Goal: Transaction & Acquisition: Book appointment/travel/reservation

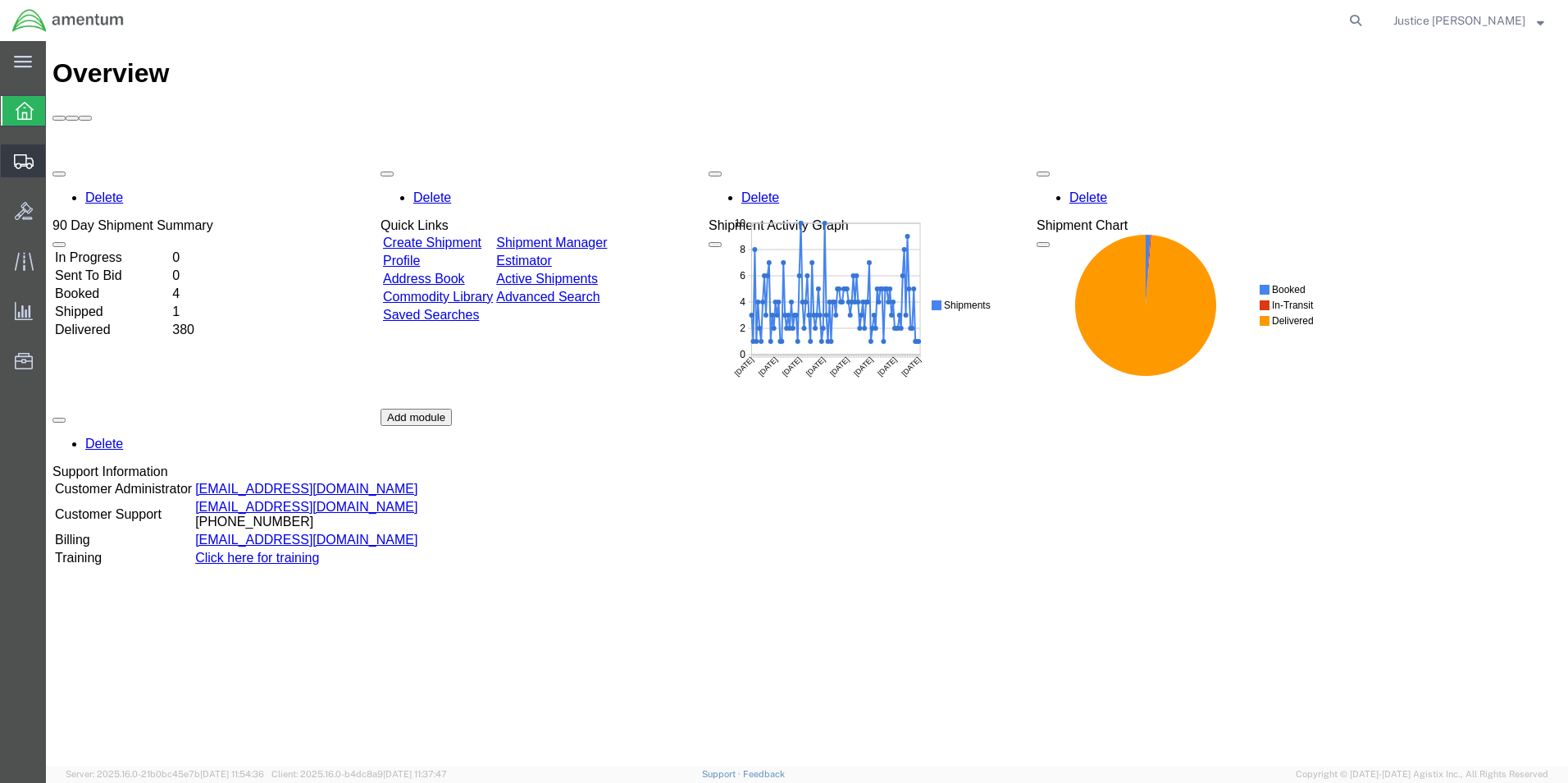
click at [0, 0] on span "Create Shipment" at bounding box center [0, 0] width 0 height 0
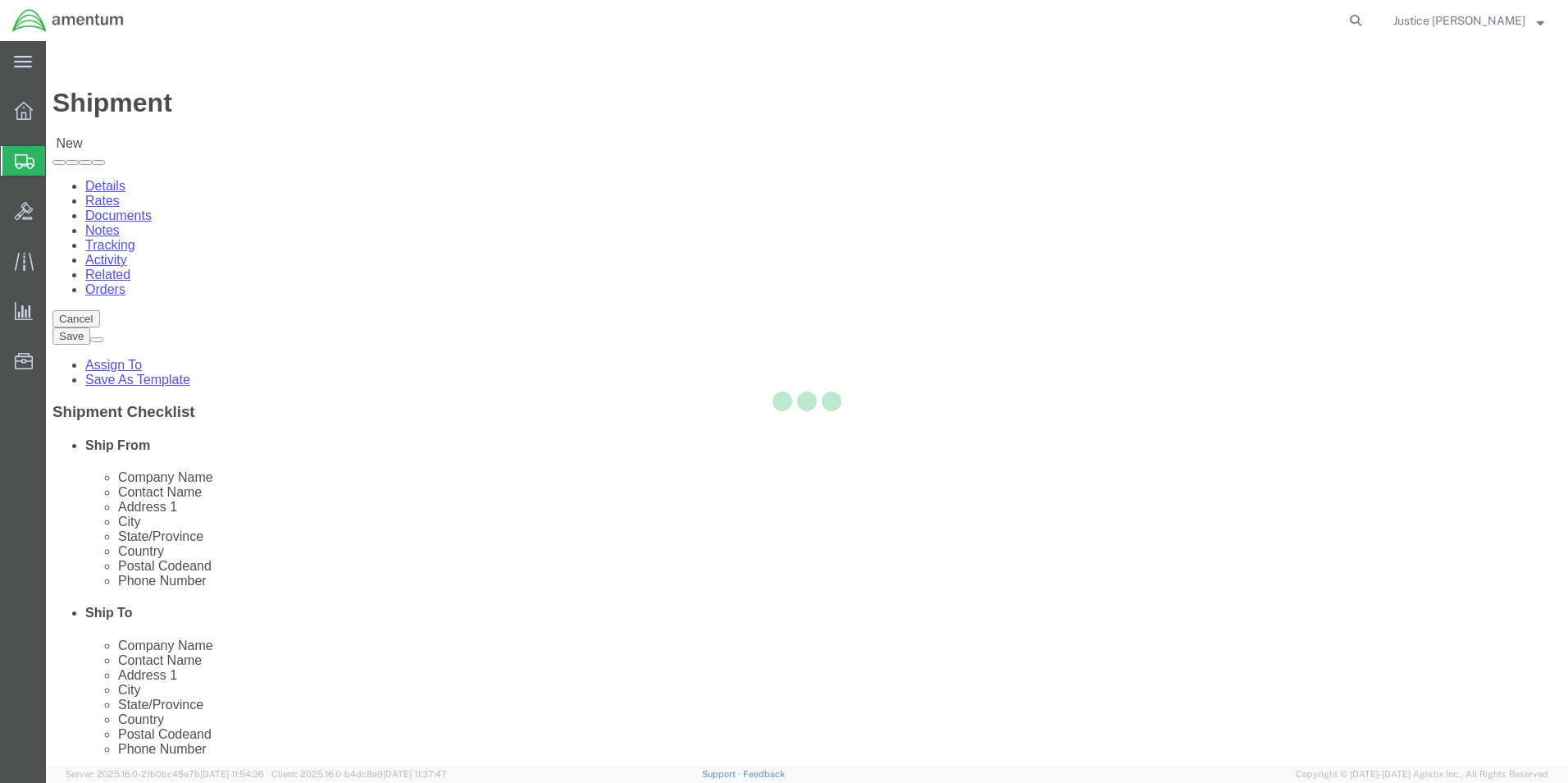
select select
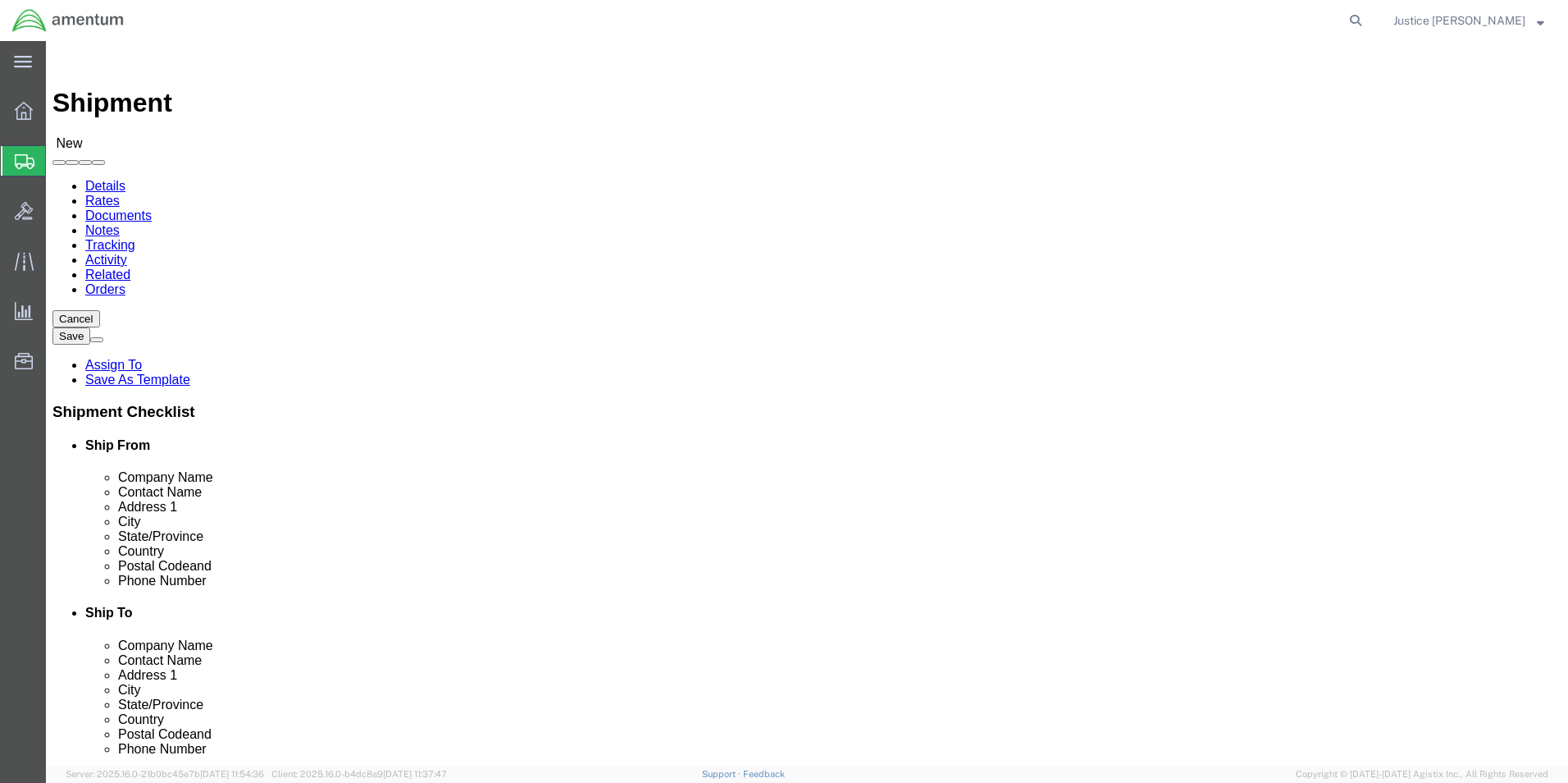
select select "MYPROFILE"
select select "OK"
select select "49921"
select select "MI"
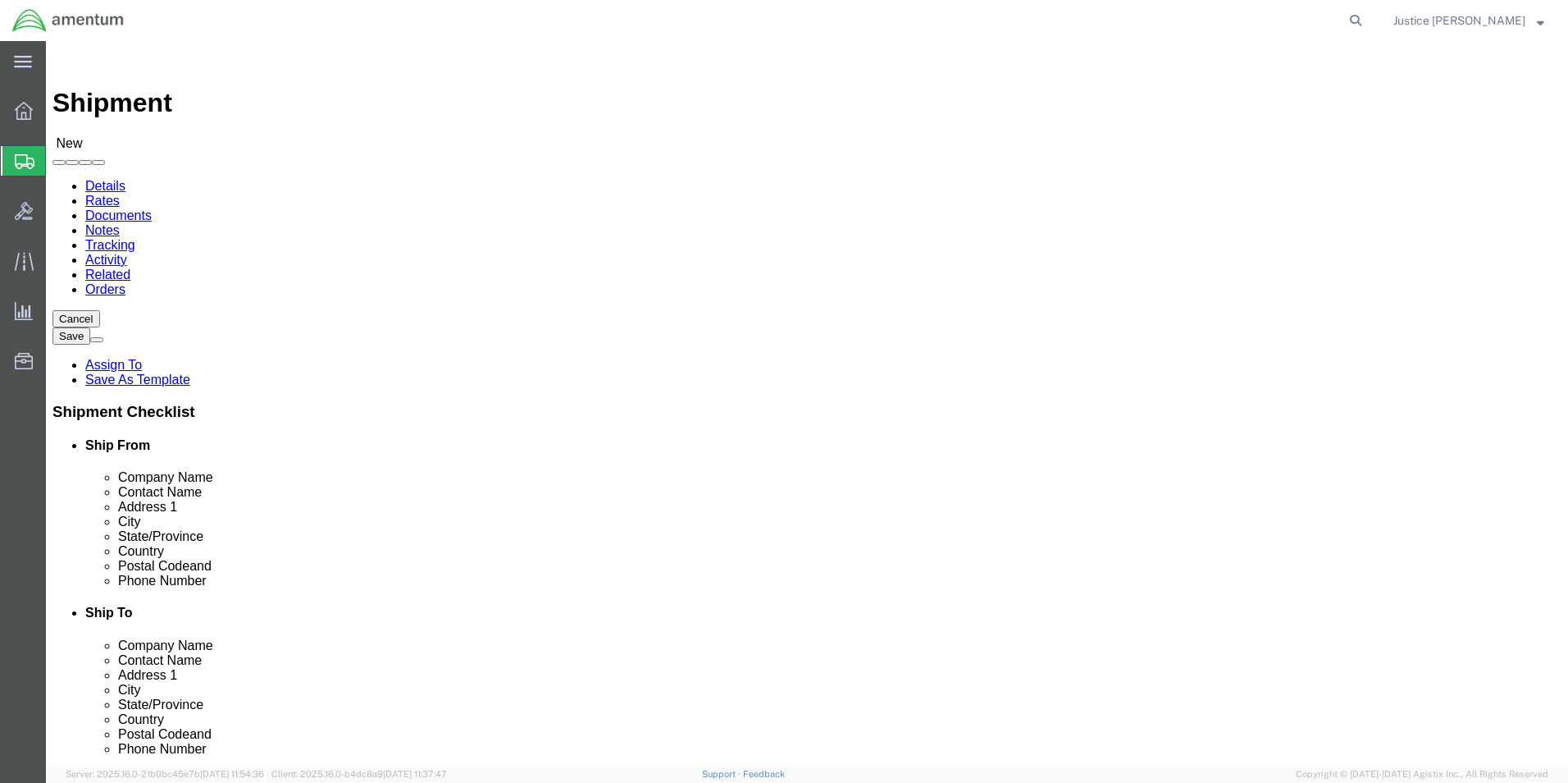
click div "Ship To Location Location [GEOGRAPHIC_DATA], [GEOGRAPHIC_DATA] Lakes_DTM My Pro…"
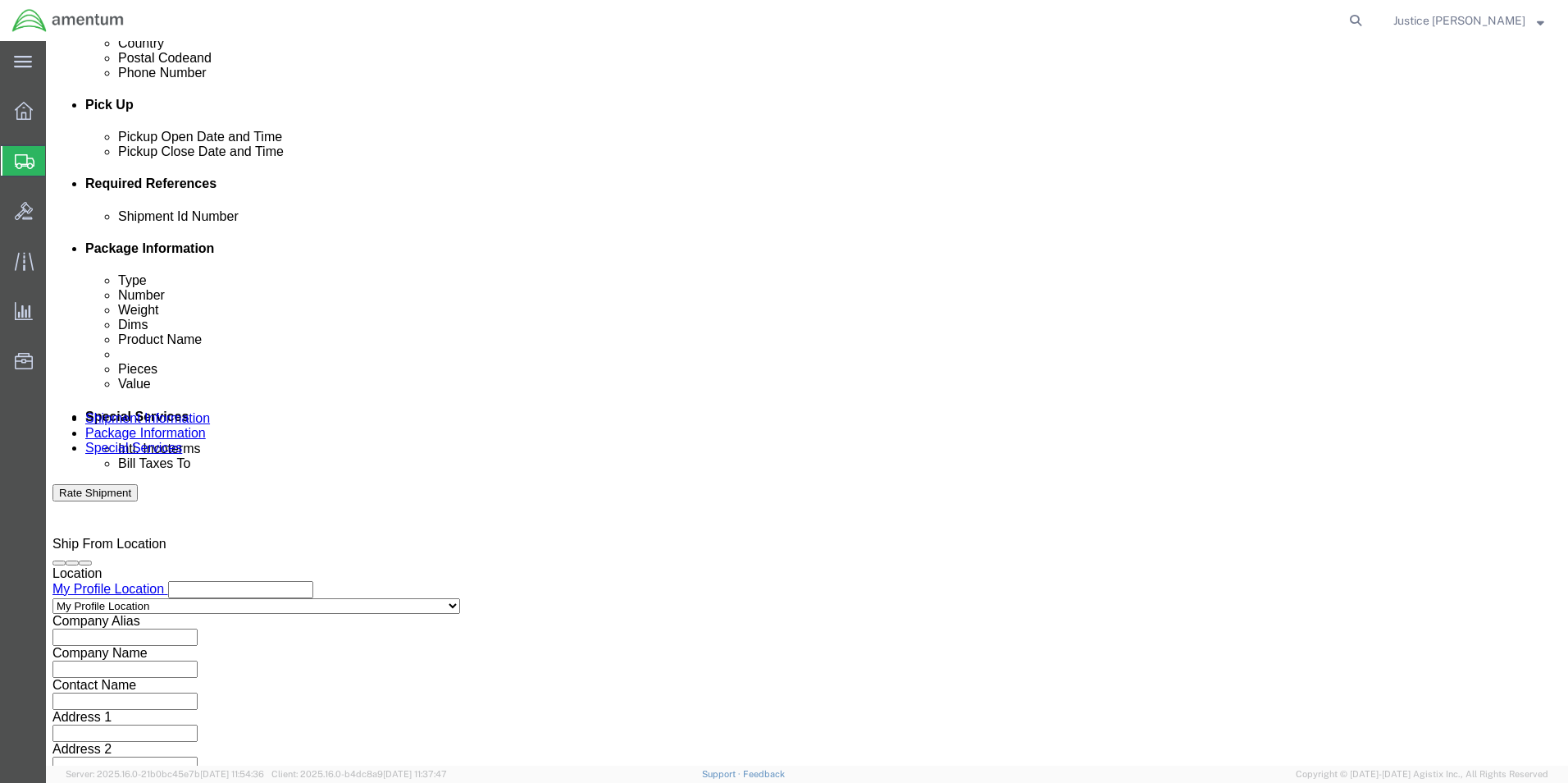
scroll to position [685, 0]
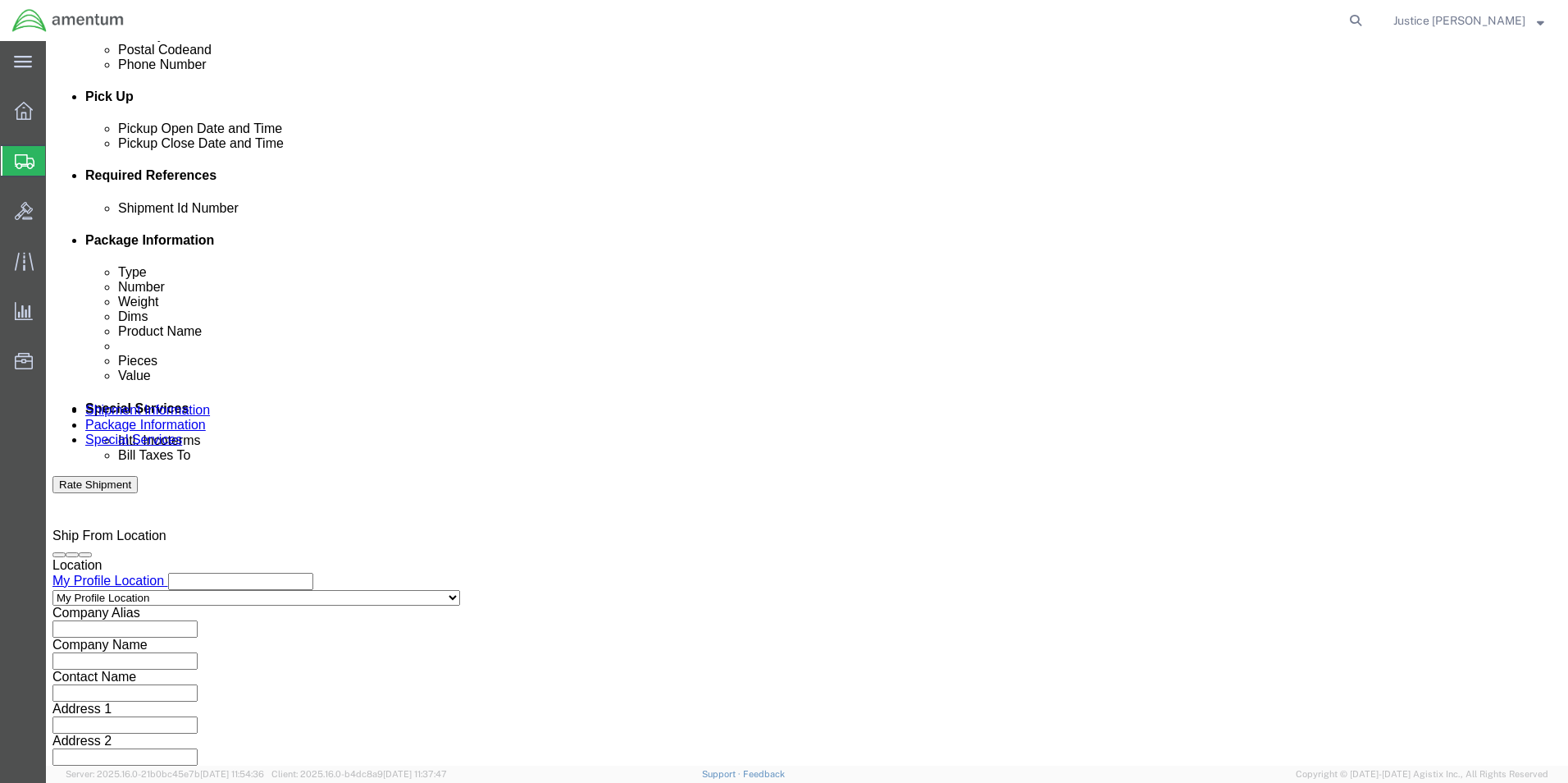
click button "Continue"
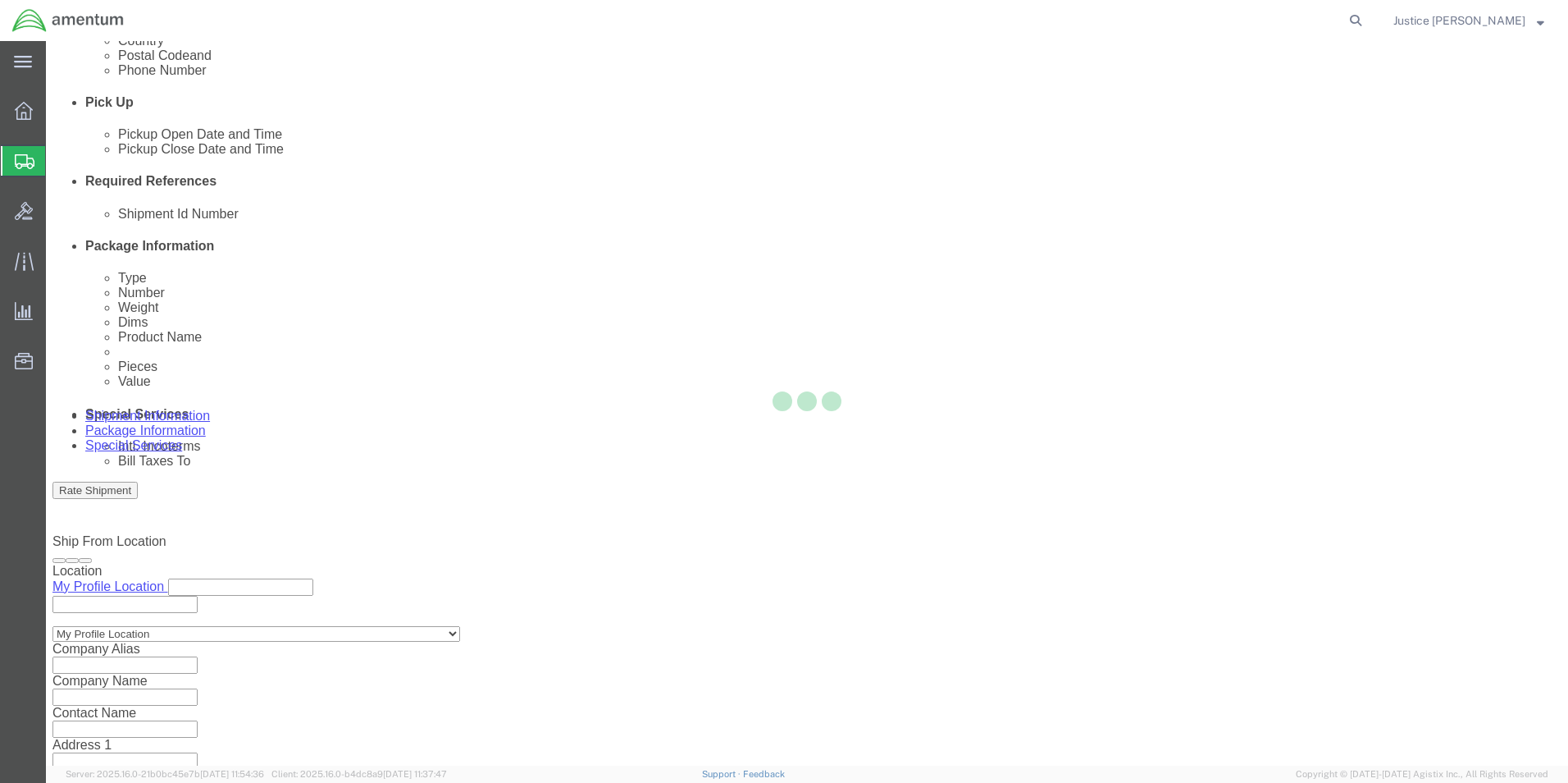
select select "CBOX"
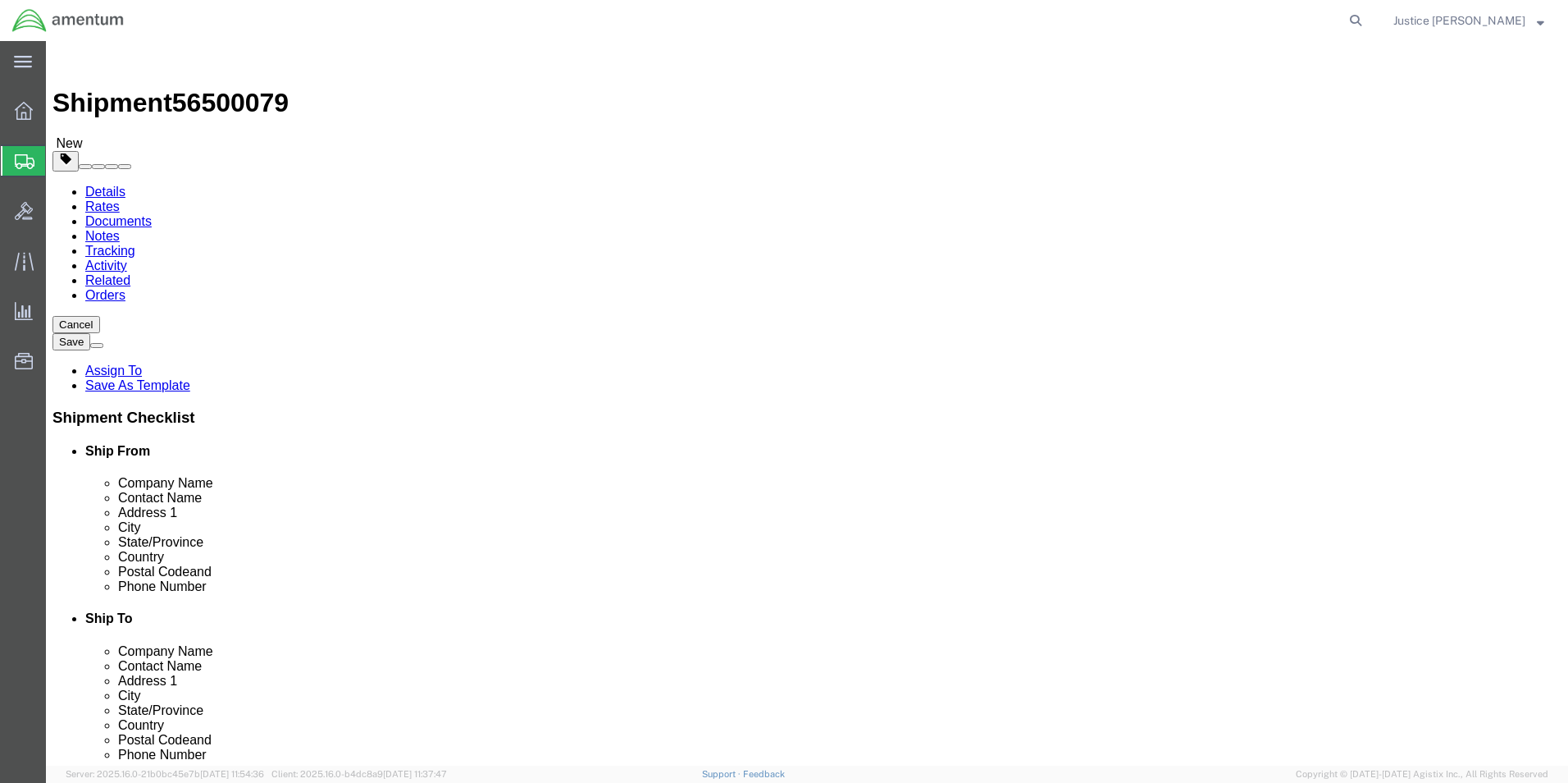
click button "Previous"
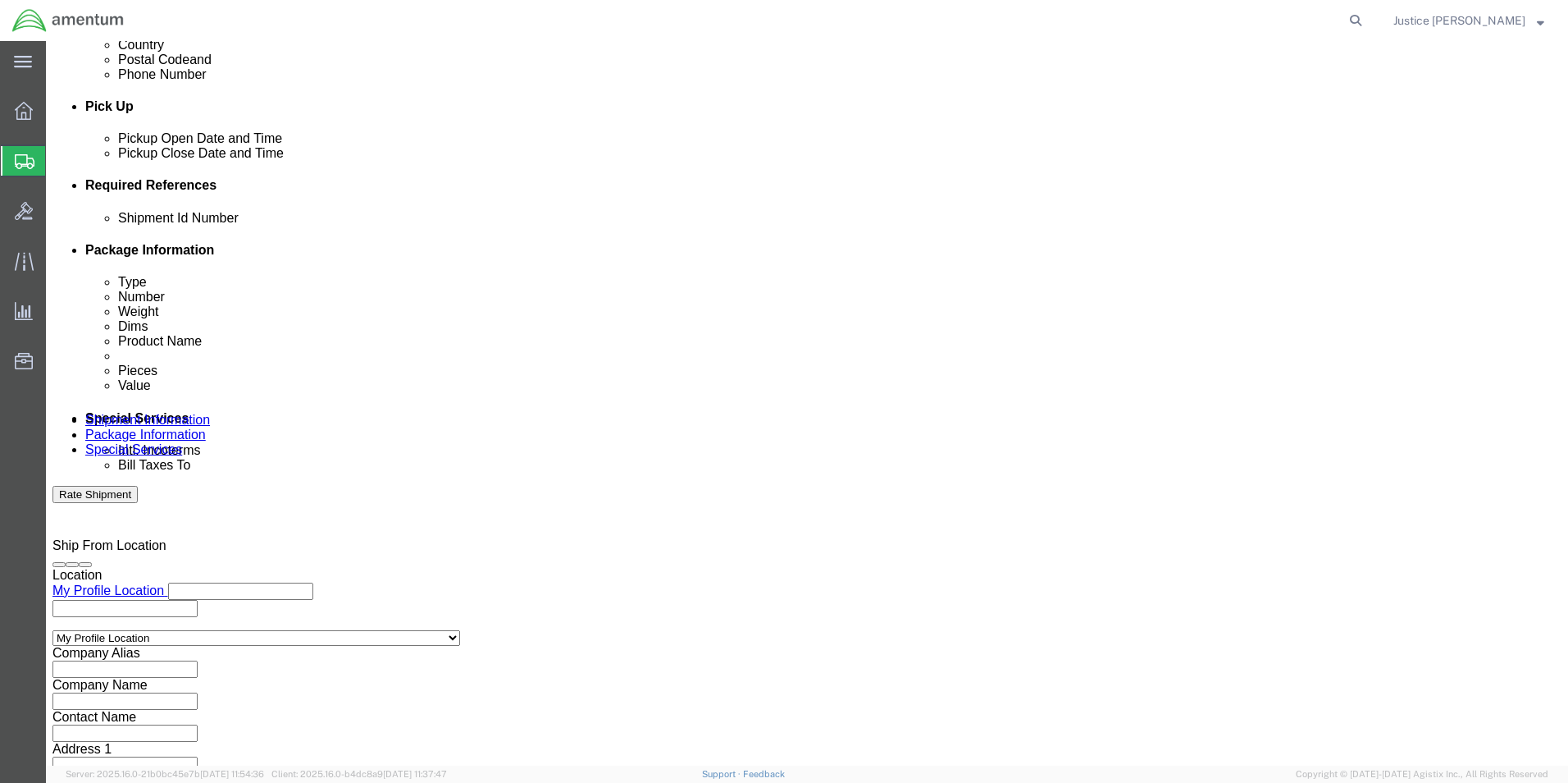
scroll to position [685, 0]
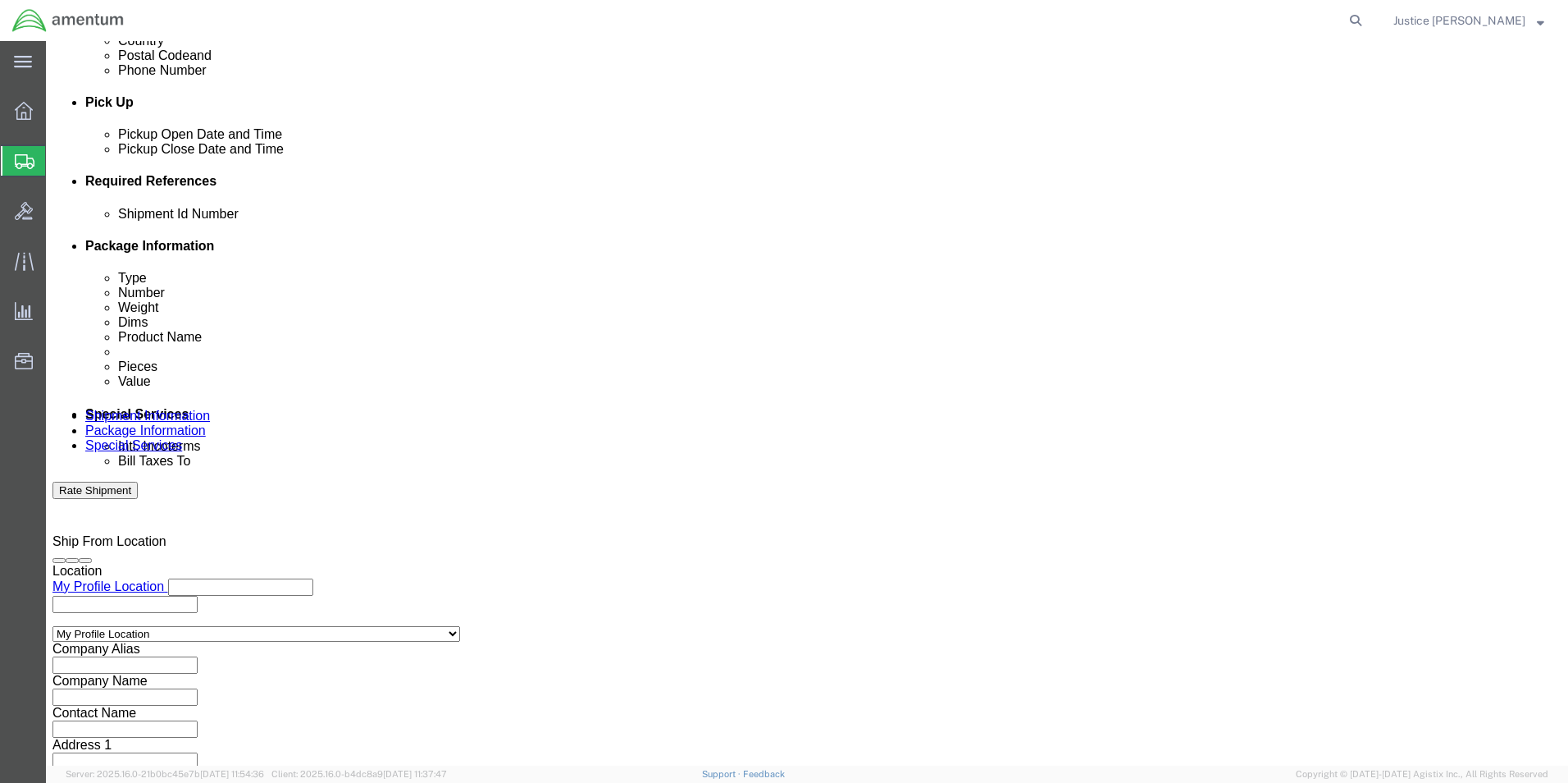
drag, startPoint x: 142, startPoint y: 23, endPoint x: 231, endPoint y: 32, distance: 89.5
click div "Shipment 56500079 New"
copy span "56500079"
click input "text"
paste input "56500079"
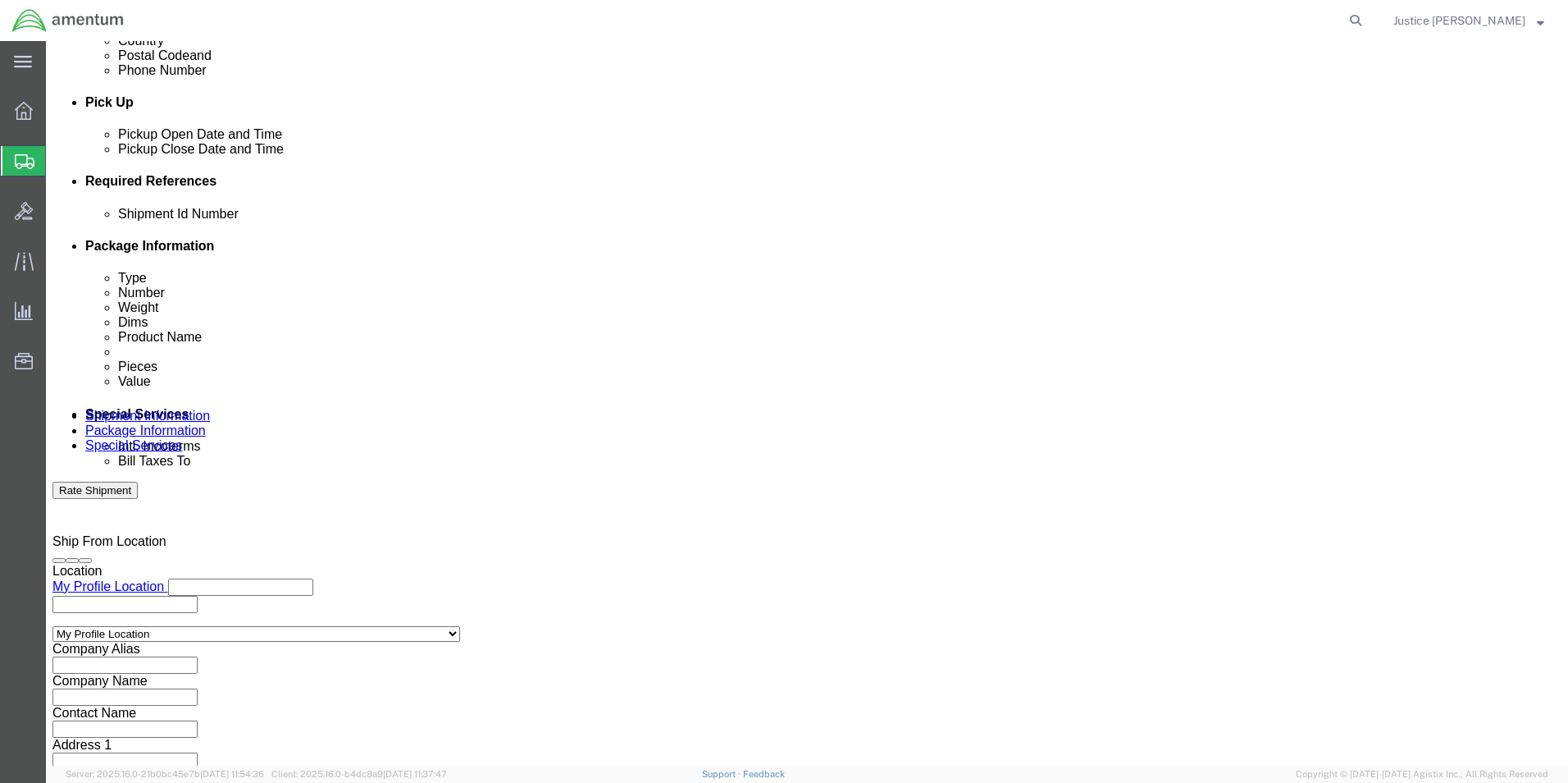
type input "56500079"
click div "Ship From Location Location My Profile Location My Profile Location [PHONE_NUMB…"
click button "Add reference"
click select "Select Account Type Activity ID Airline Appointment Number ASN Batch Request # …"
select select "DEPT"
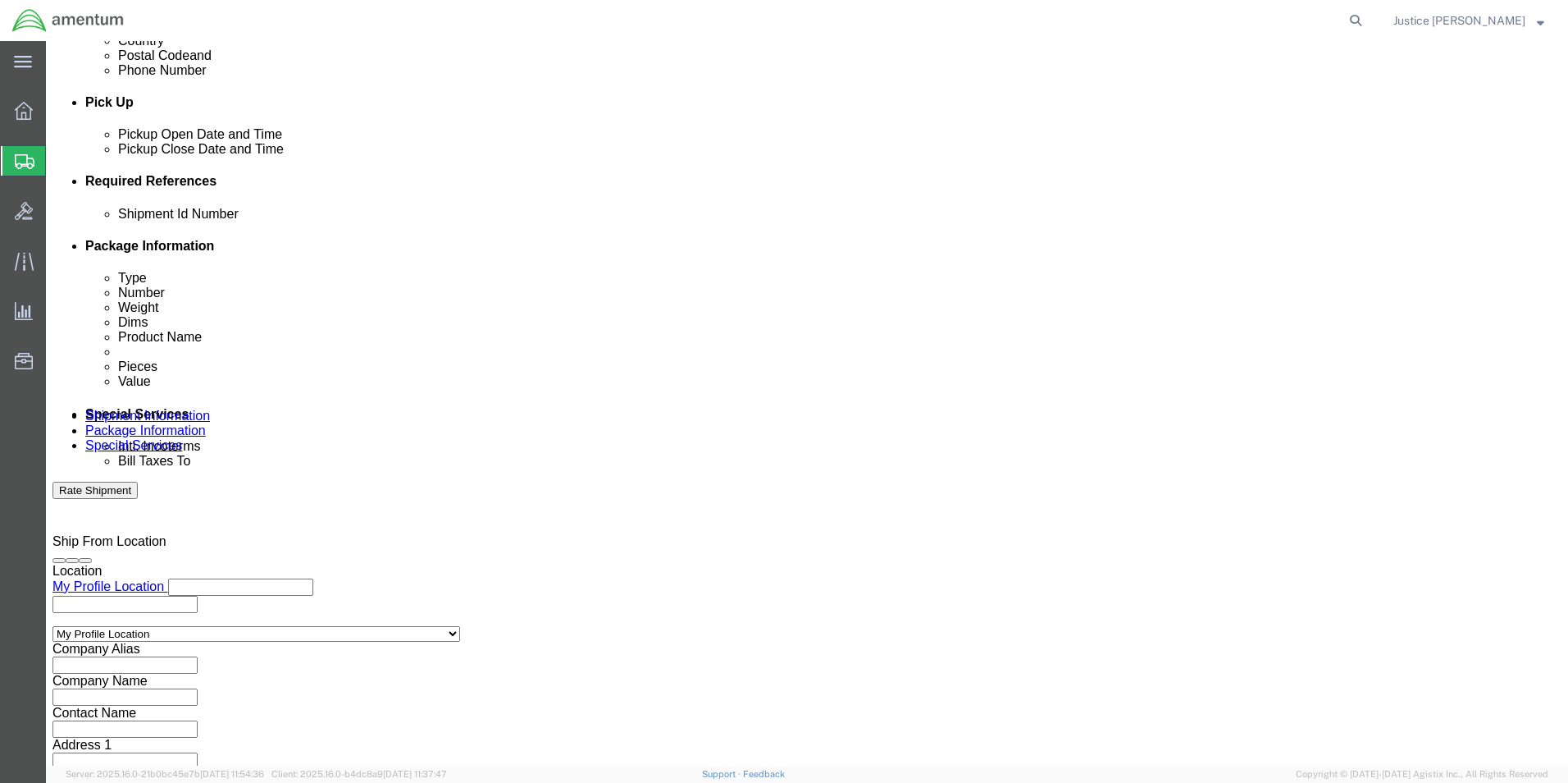
click select "Select Account Type Activity ID Airline Appointment Number ASN Batch Request # …"
click input "text"
type input "CBP"
click div "Shipment Id Number 56500079 Select Account Type Activity ID Airline Appointment…"
click button "Add reference"
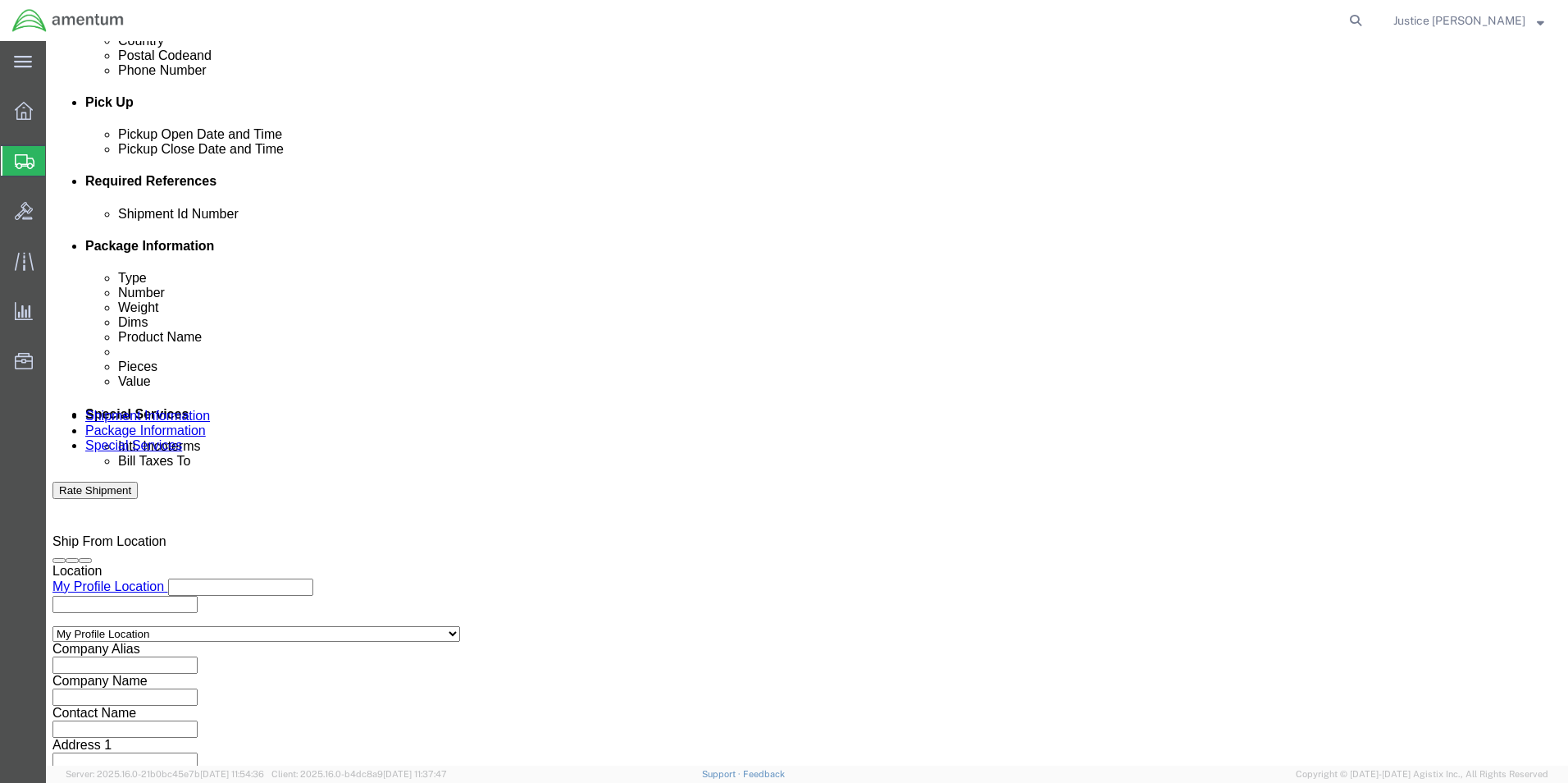
click select "Select Account Type Activity ID Airline Appointment Number ASN Batch Request # …"
select select "CUSTREF"
click select "Select Account Type Activity ID Airline Appointment Number ASN Batch Request # …"
click input "text"
type input "A/C PART"
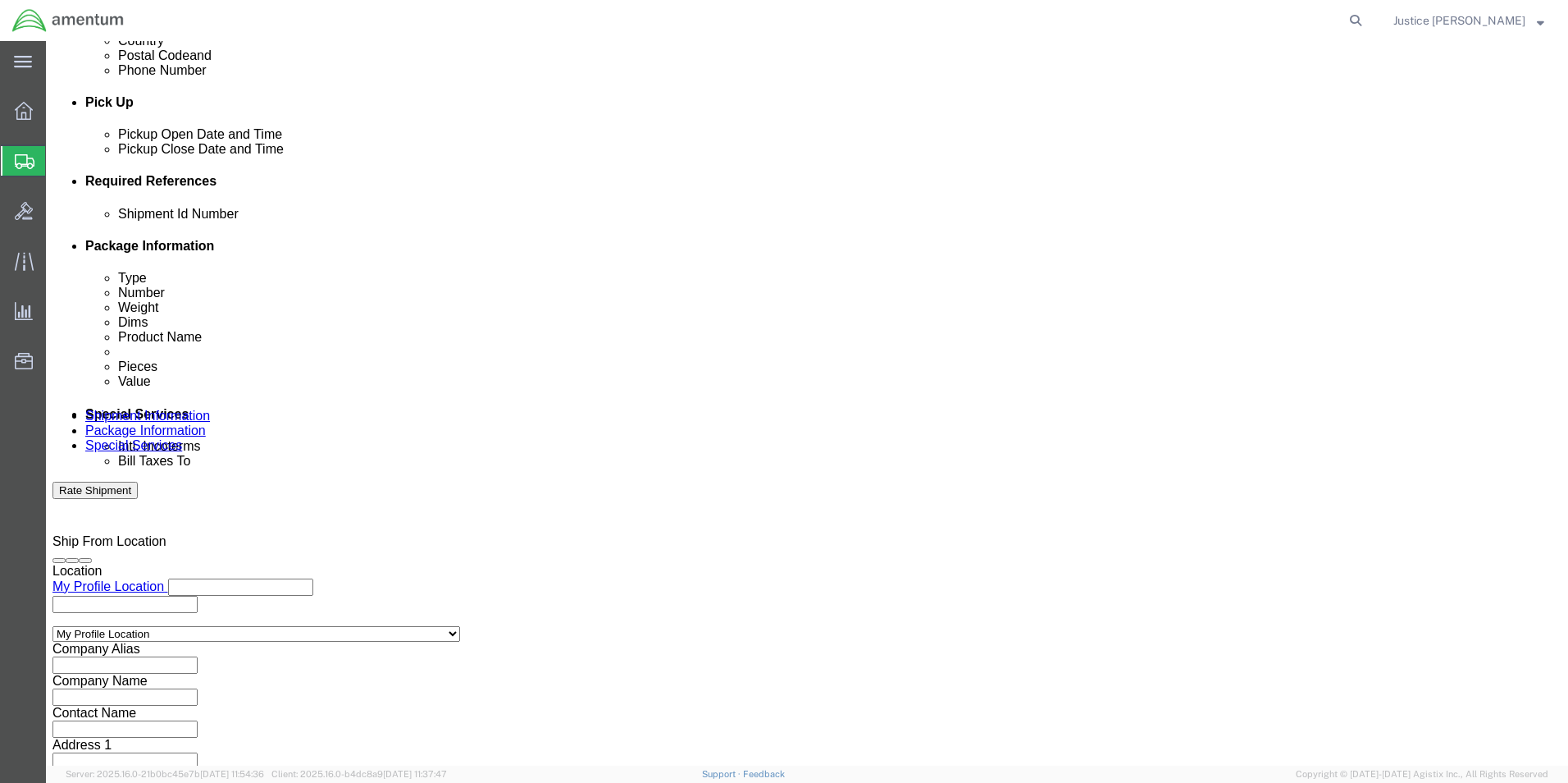
click button "Continue"
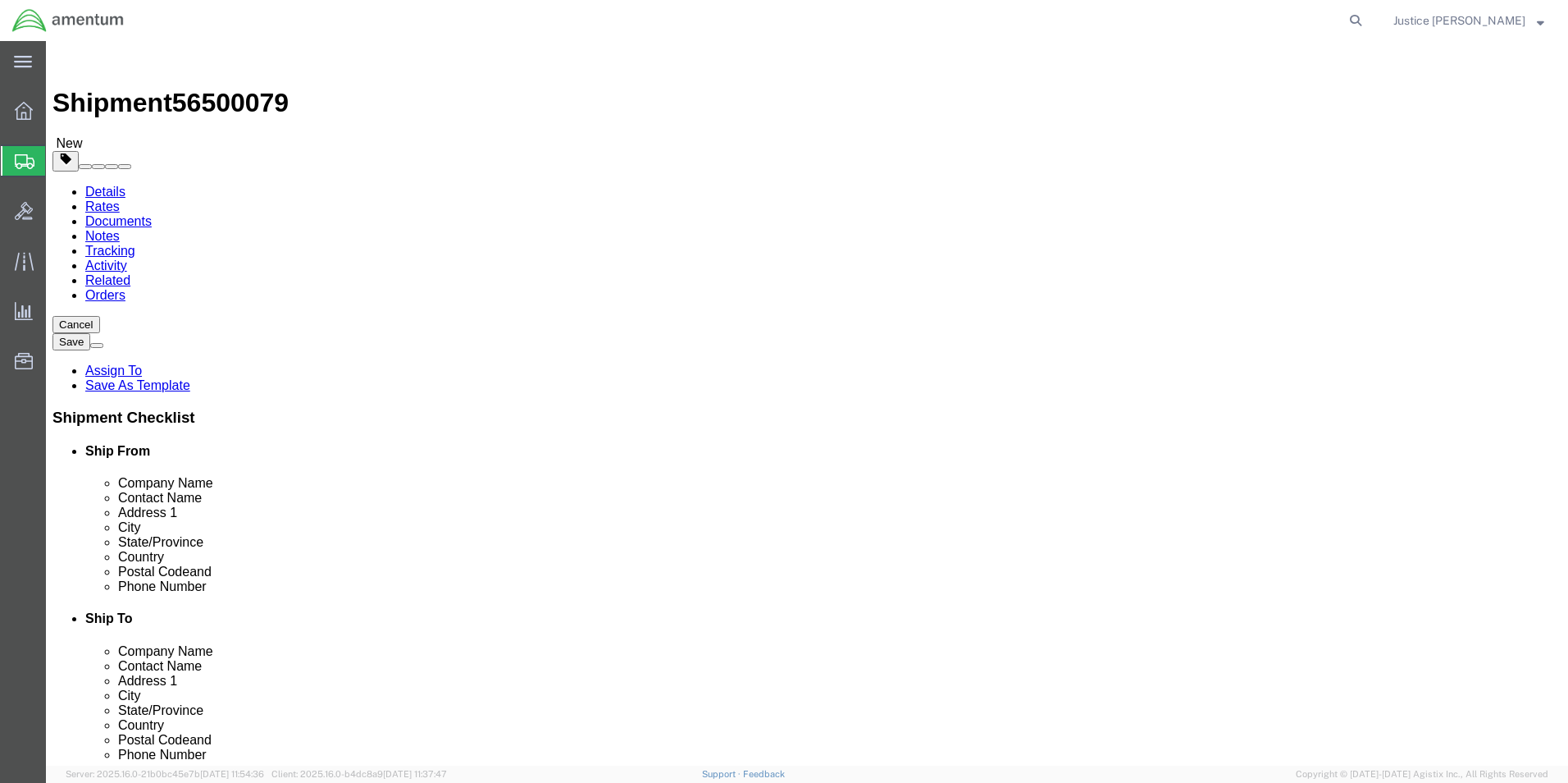
click input "text"
type input "8"
type input "6"
drag, startPoint x: 261, startPoint y: 377, endPoint x: 221, endPoint y: 386, distance: 41.0
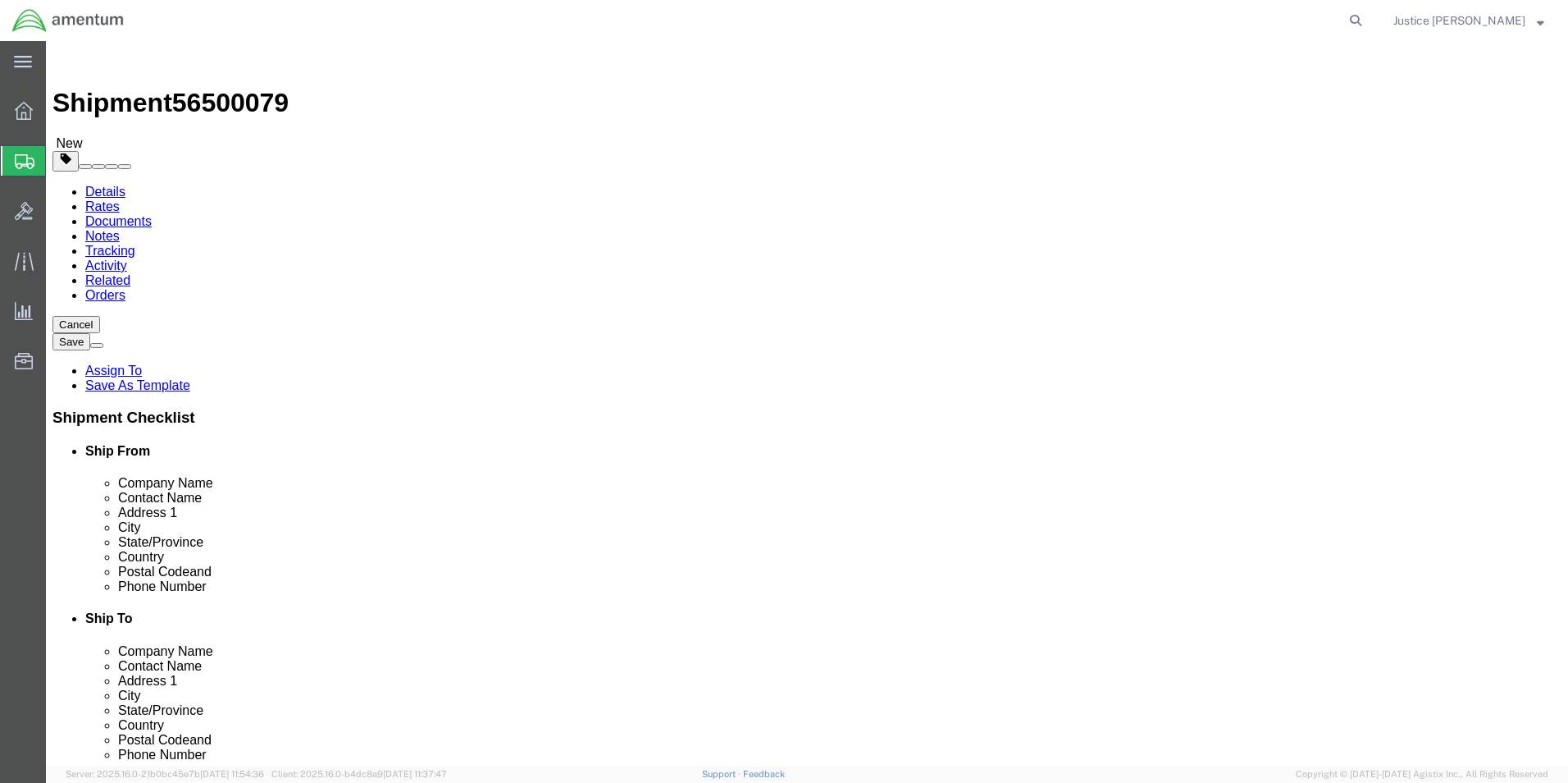
click div "0.00 Select kgs lbs"
type input "2"
click div "Package Content # 1 x Package Type Select BCK Boxes Bale(s) Basket(s) Bolt(s) B…"
click link "Add Content"
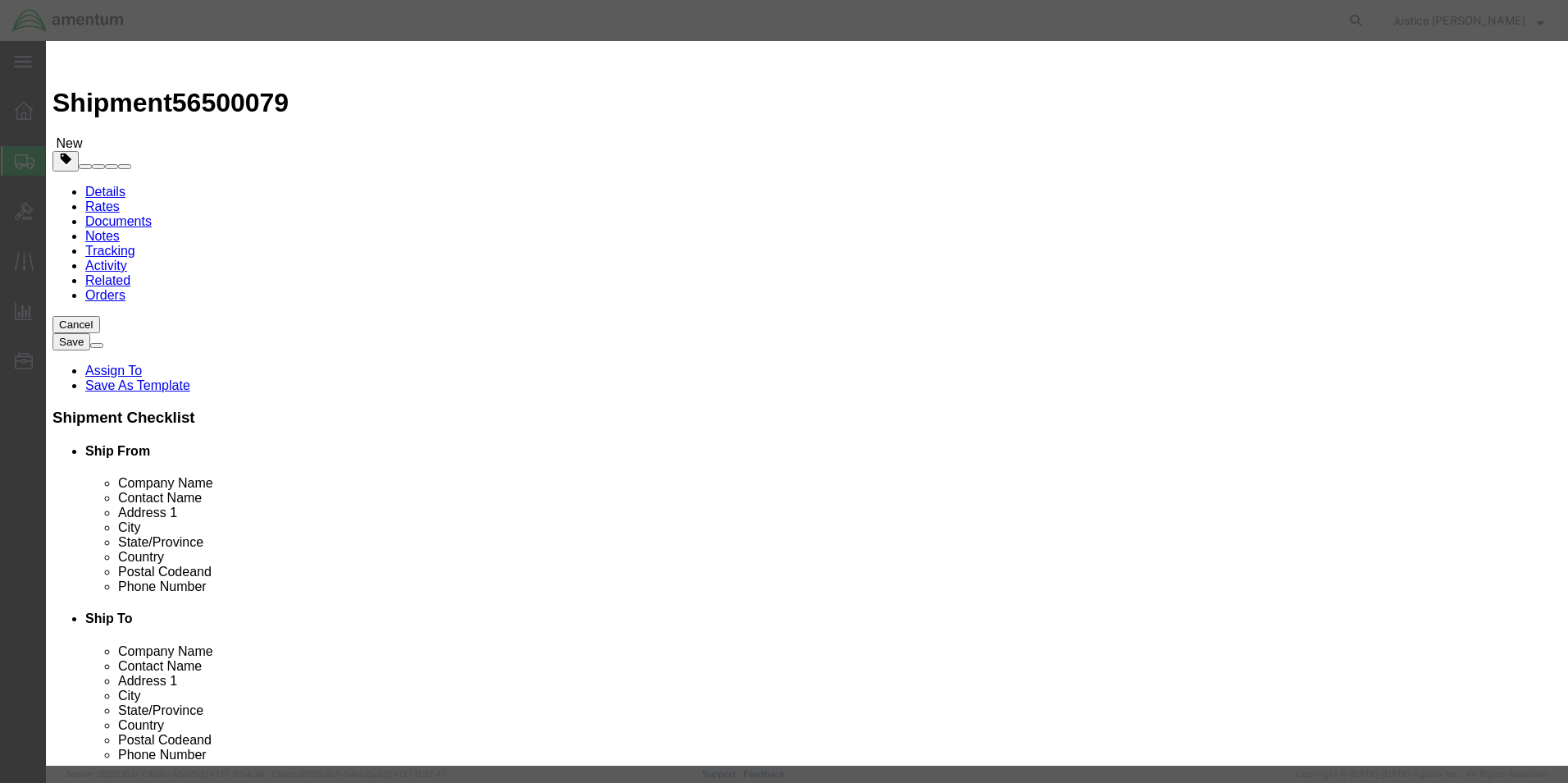
click input "text"
type input "STRAINER"
click div
drag, startPoint x: 530, startPoint y: 153, endPoint x: 469, endPoint y: 166, distance: 62.4
click body "Shipment 56500079 New Details Rates Documents Notes Tracking Activity Related O…"
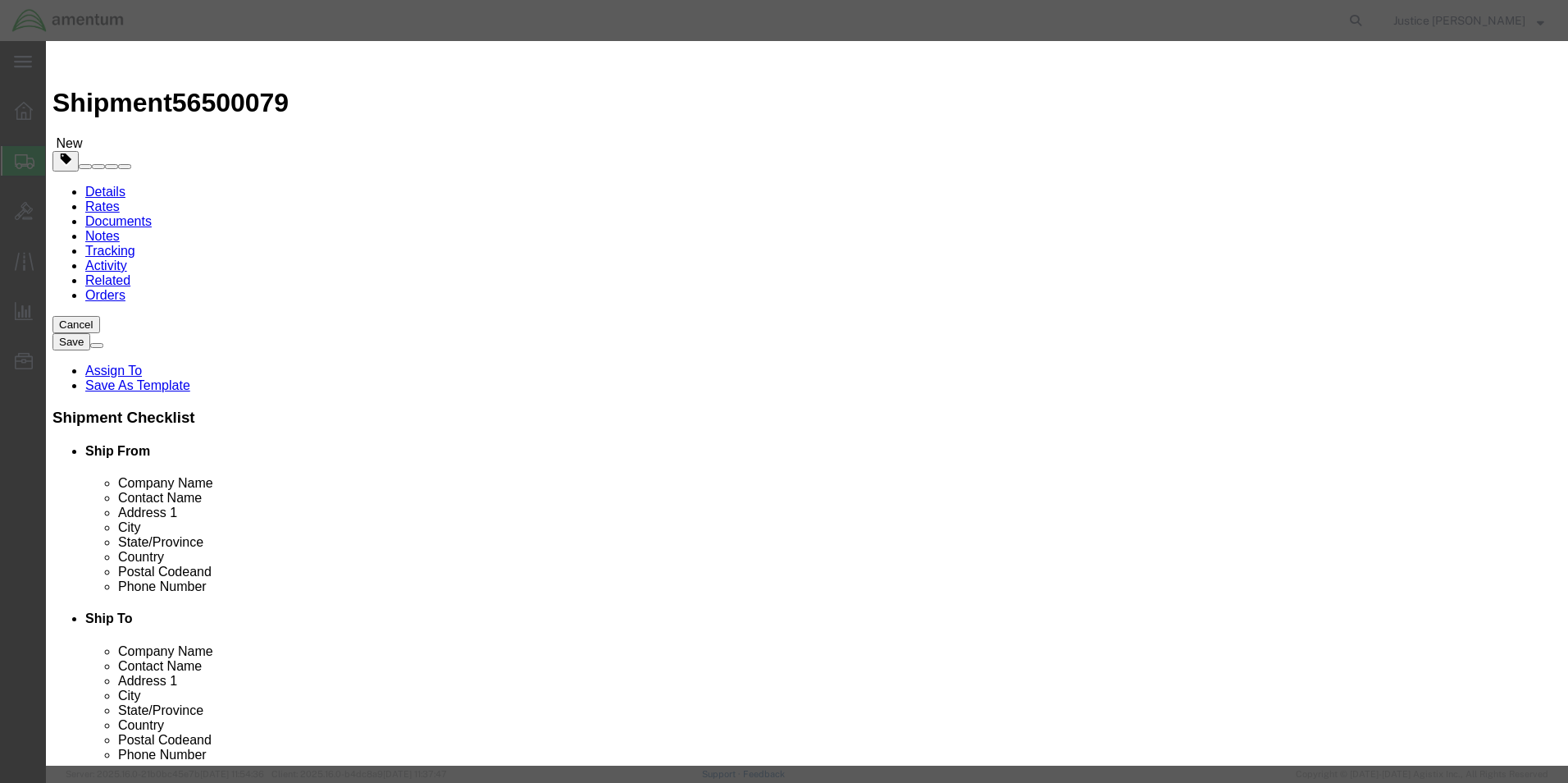
drag, startPoint x: 469, startPoint y: 166, endPoint x: 509, endPoint y: 150, distance: 43.1
click input "0"
drag, startPoint x: 507, startPoint y: 157, endPoint x: 472, endPoint y: 167, distance: 36.4
click div "0"
type input "1"
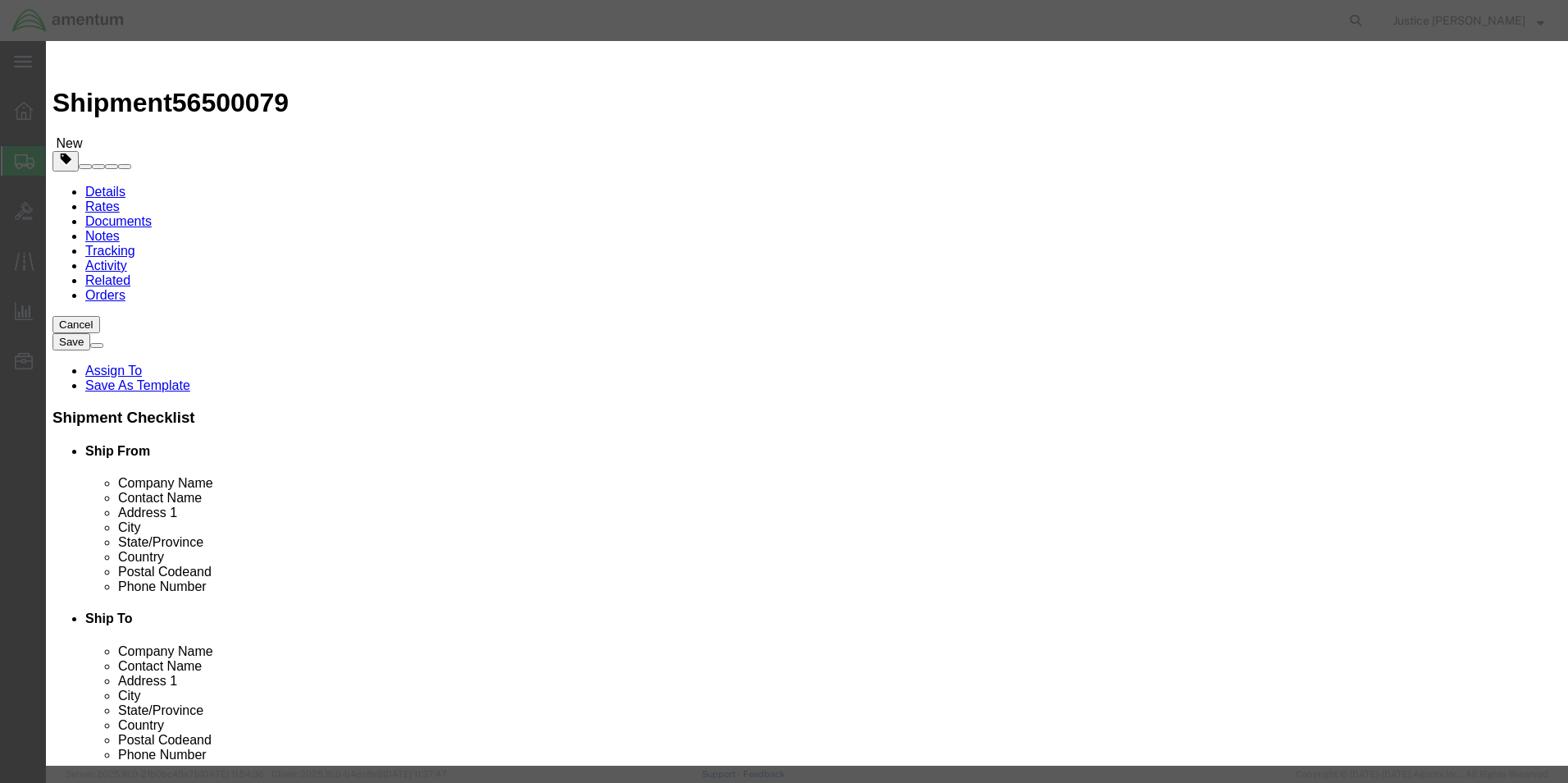
click input "text"
type input "1000"
click div "Commodity library"
click button "Save & Close"
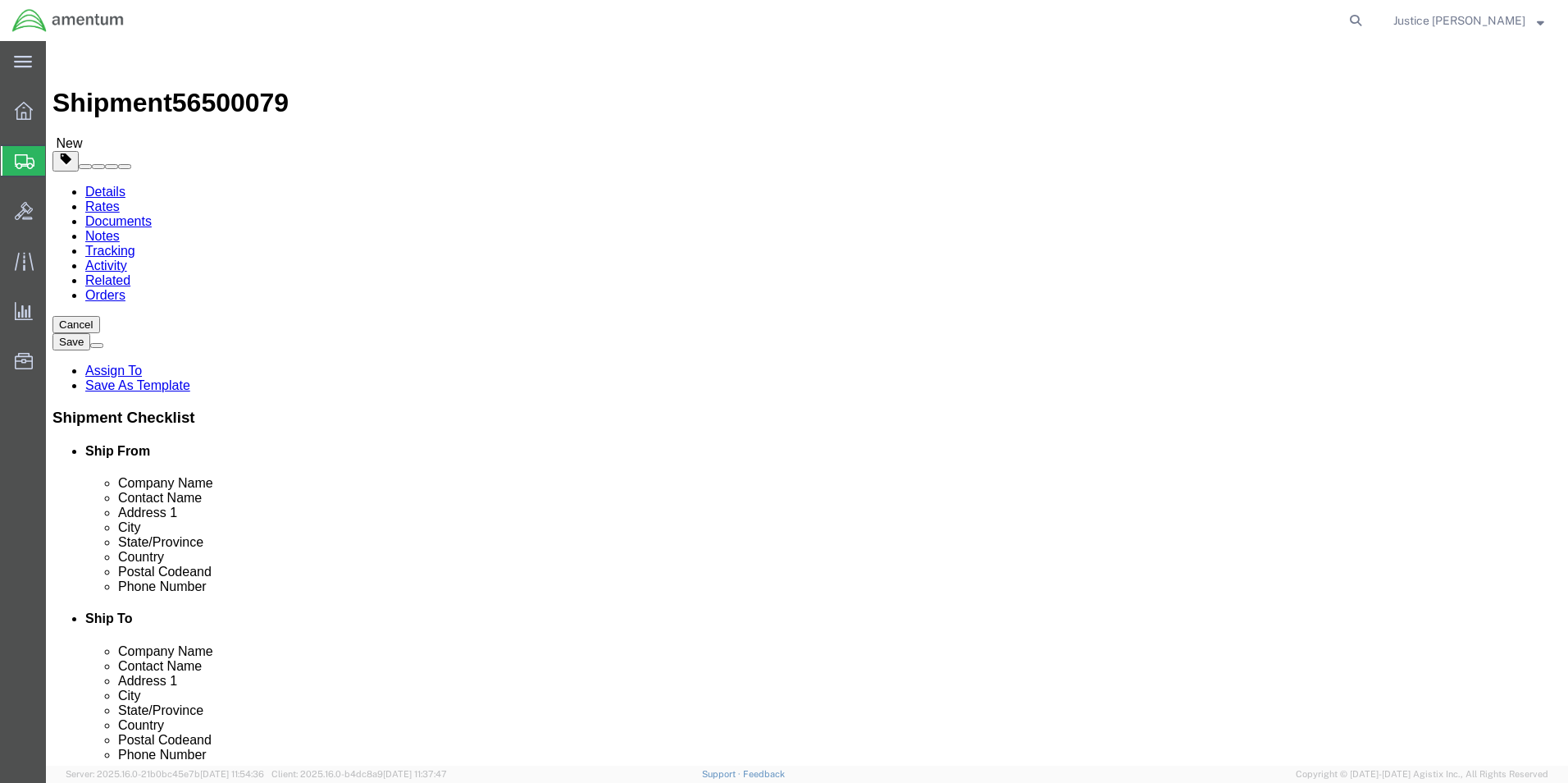
click button "Continue"
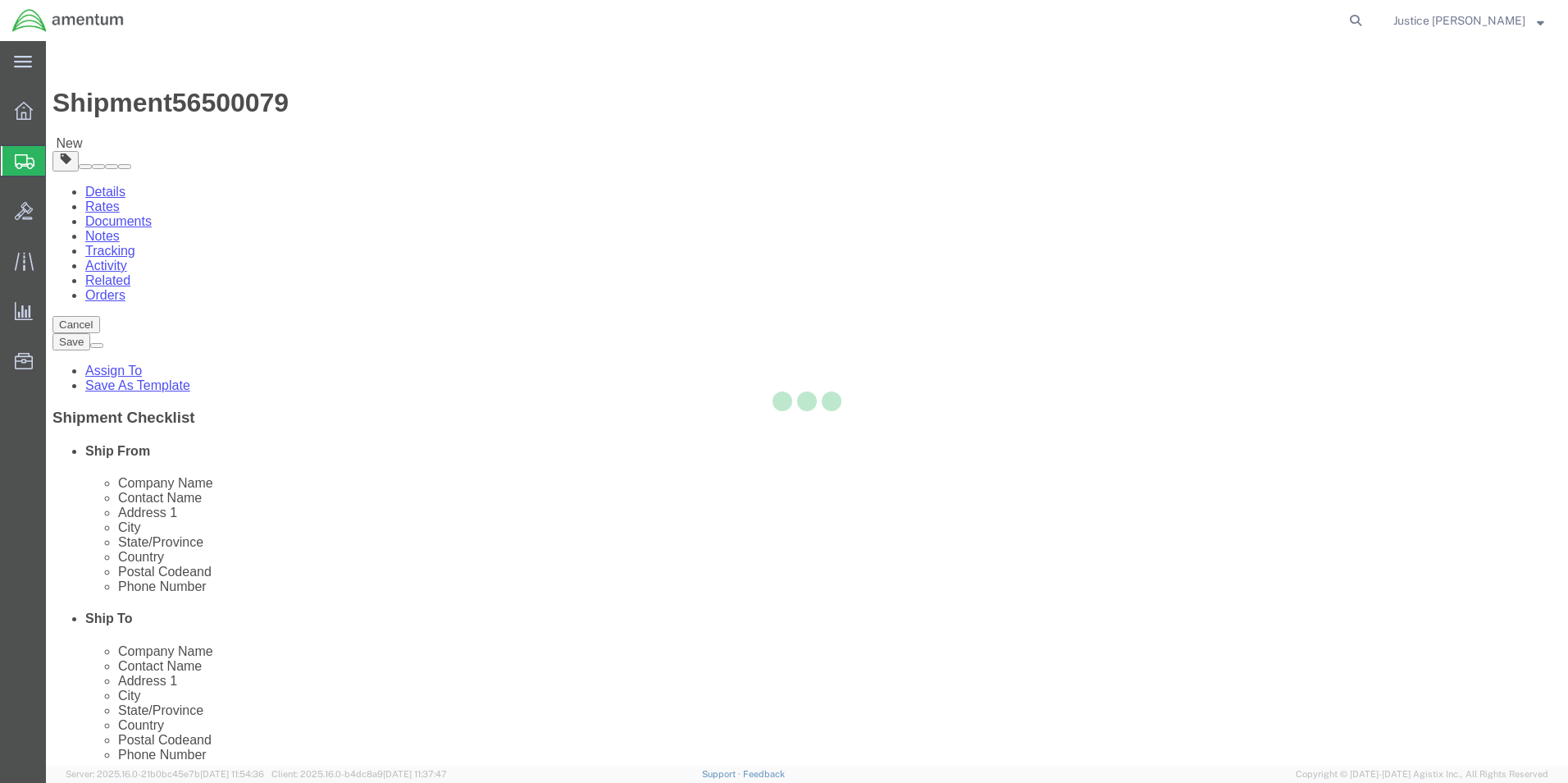
select select
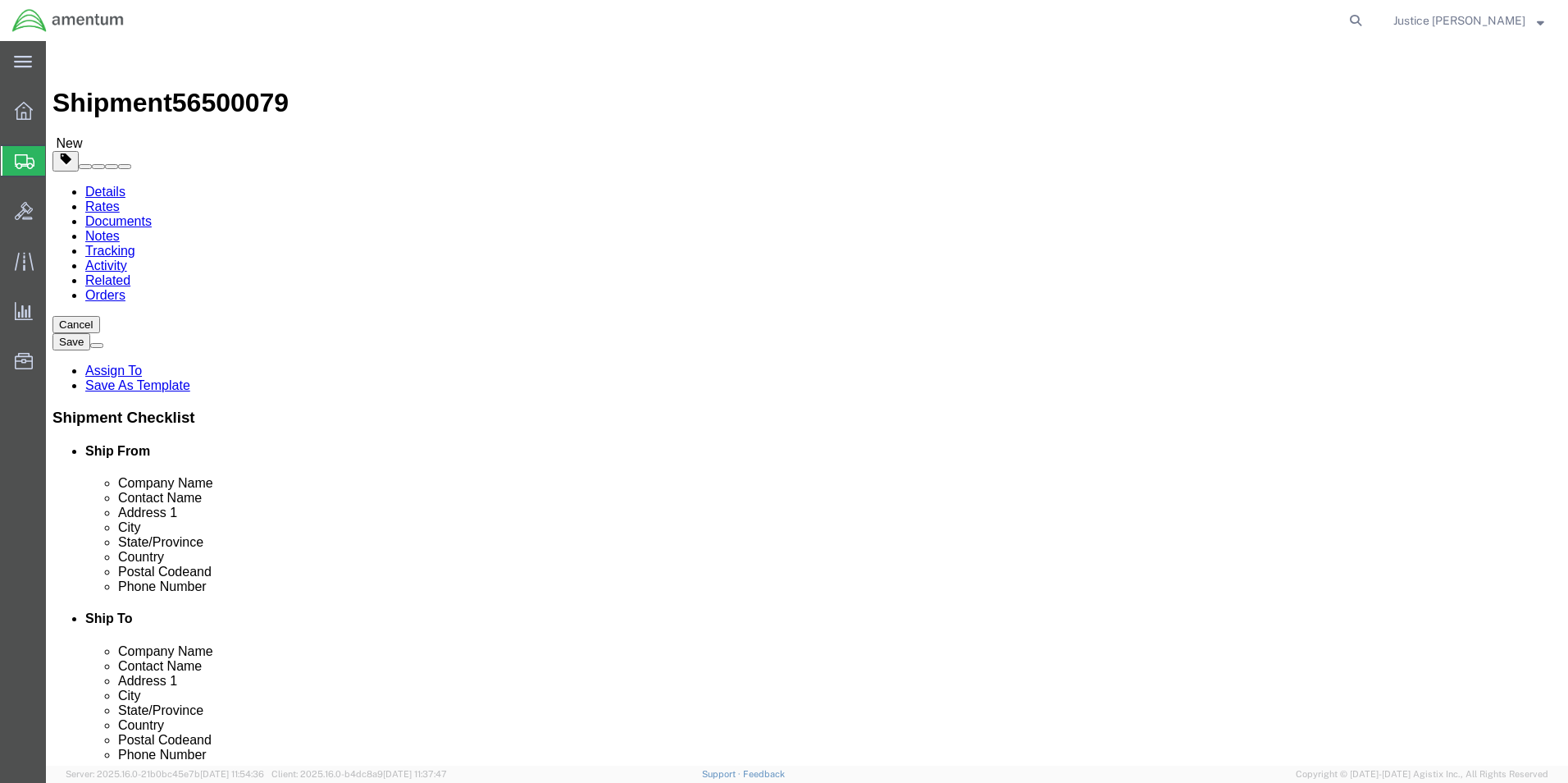
click button "Rate Shipment"
